Goal: Task Accomplishment & Management: Manage account settings

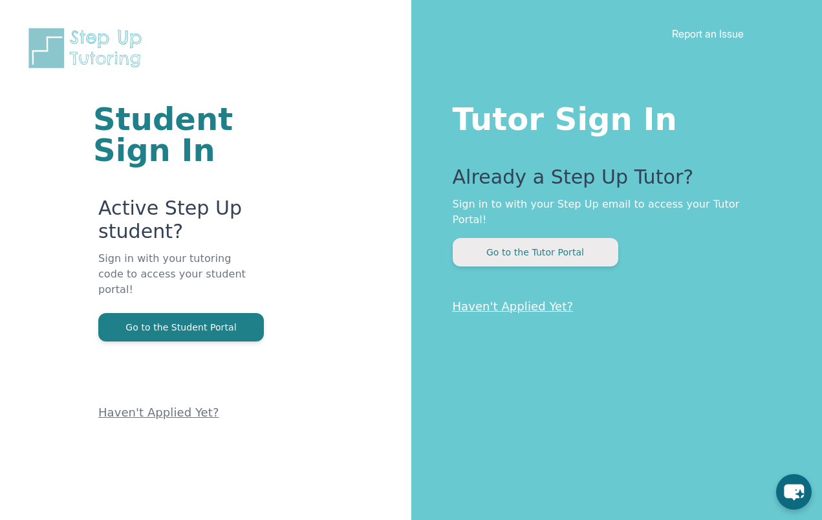
click at [585, 238] on button "Go to the Tutor Portal" at bounding box center [536, 252] width 166 height 28
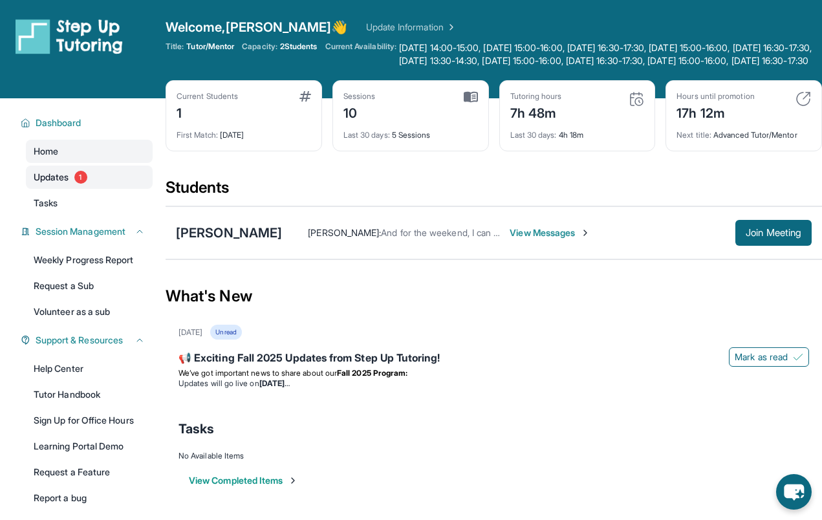
click at [65, 184] on span "Updates" at bounding box center [52, 177] width 36 height 13
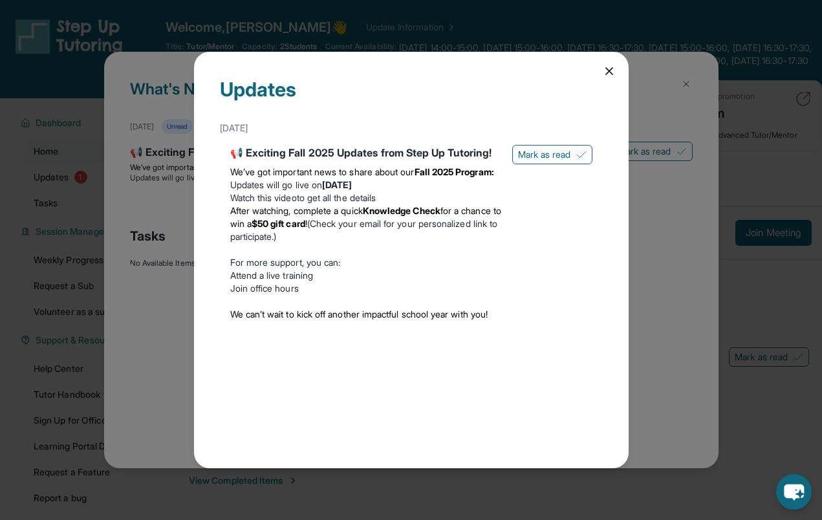
drag, startPoint x: 560, startPoint y: 151, endPoint x: 563, endPoint y: 255, distance: 104.2
click at [564, 255] on div "📢 Exciting Fall 2025 Updates from Step Up Tutoring! We’ve got important news to…" at bounding box center [411, 235] width 362 height 181
click at [565, 152] on span "Mark as read" at bounding box center [544, 154] width 53 height 13
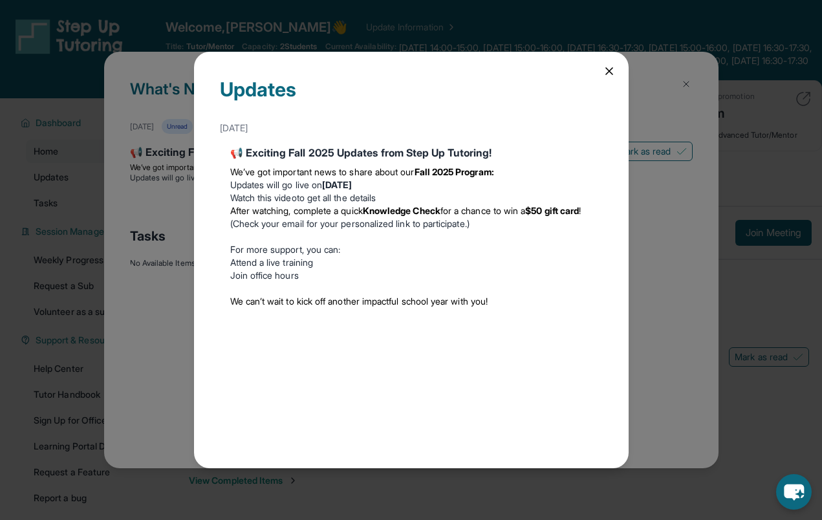
click at [606, 69] on icon at bounding box center [609, 71] width 6 height 6
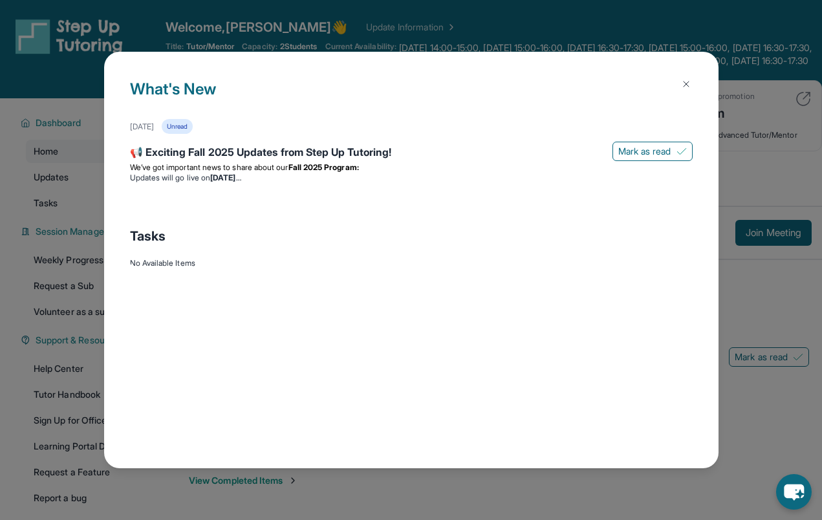
click at [688, 80] on button at bounding box center [686, 84] width 26 height 26
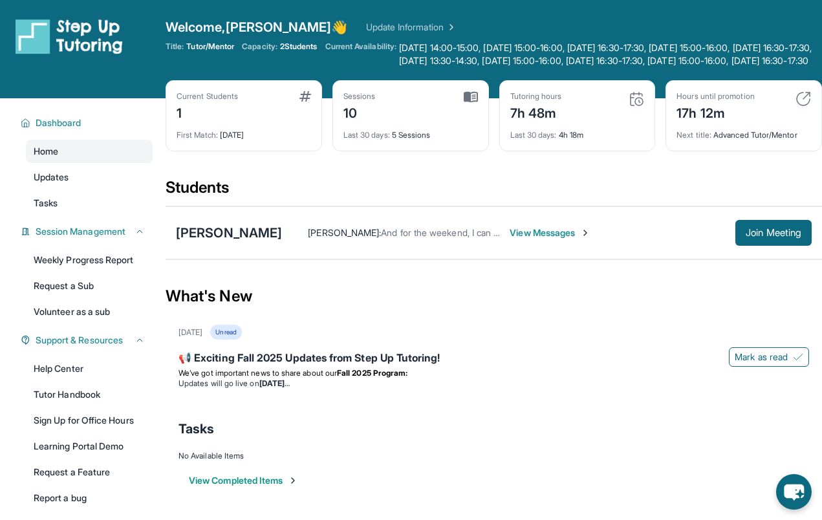
click at [290, 52] on div "Title: Tutor/Mentor Capacity: 2 Students Current Availability: [DATE] 14:00-15:…" at bounding box center [494, 54] width 657 height 26
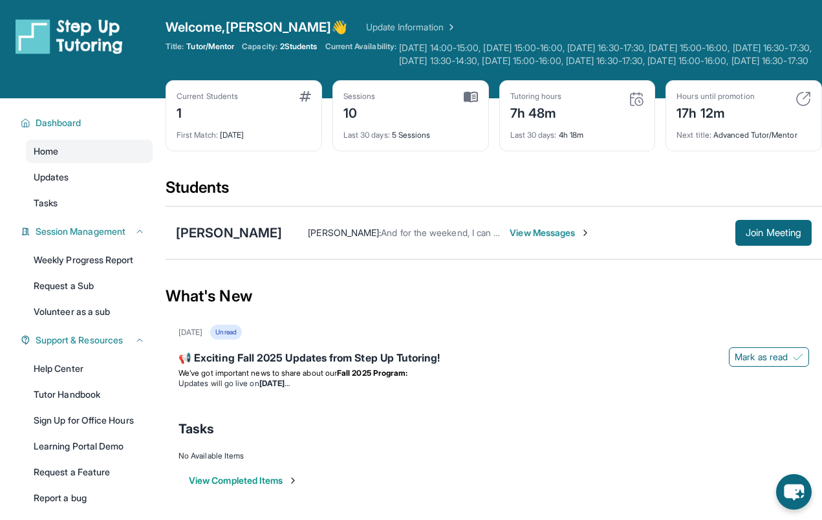
click at [419, 52] on span "Monday 14:00-15:00, Tuesday 15:00-16:00, Tuesday 16:30-17:30, Wednesday 15:00-1…" at bounding box center [610, 54] width 423 height 26
click at [454, 60] on span "Monday 14:00-15:00, Tuesday 15:00-16:00, Tuesday 16:30-17:30, Wednesday 15:00-1…" at bounding box center [610, 54] width 423 height 26
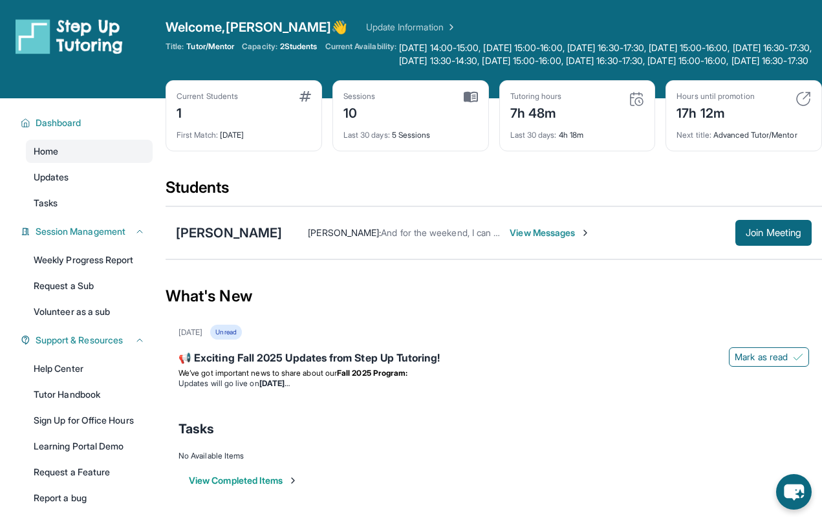
click at [378, 46] on span "Current Availability:" at bounding box center [360, 54] width 71 height 26
click at [366, 22] on link "Update Information" at bounding box center [411, 27] width 91 height 13
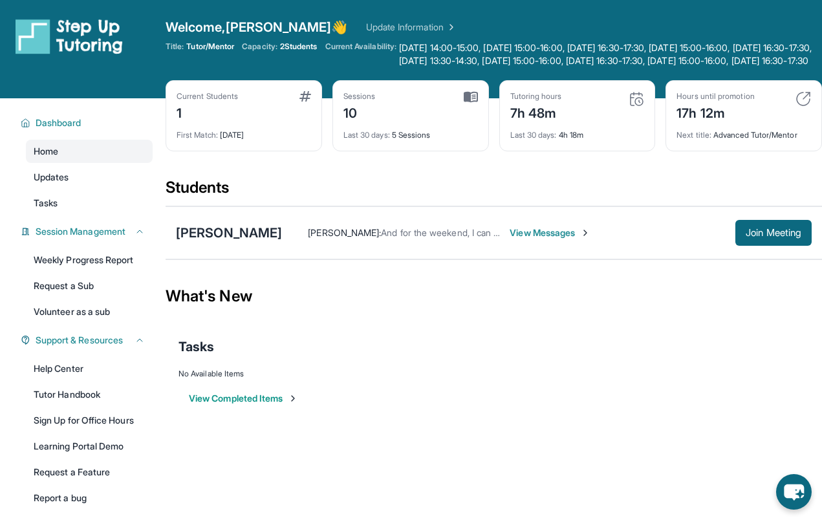
click at [366, 25] on link "Update Information" at bounding box center [411, 27] width 91 height 13
click at [65, 184] on span "Updates" at bounding box center [52, 177] width 36 height 13
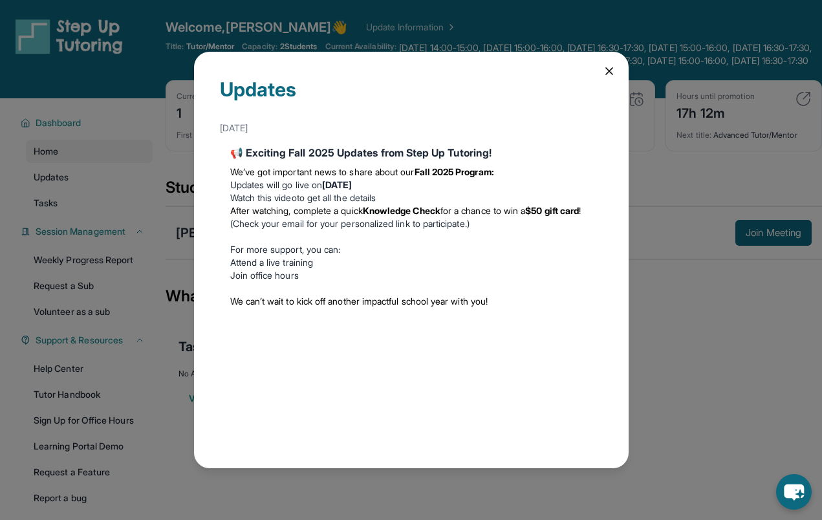
click at [608, 80] on div "Updates August 27th 📢 Exciting Fall 2025 Updates from Step Up Tutoring! We’ve g…" at bounding box center [411, 260] width 435 height 416
click at [609, 72] on icon at bounding box center [609, 71] width 6 height 6
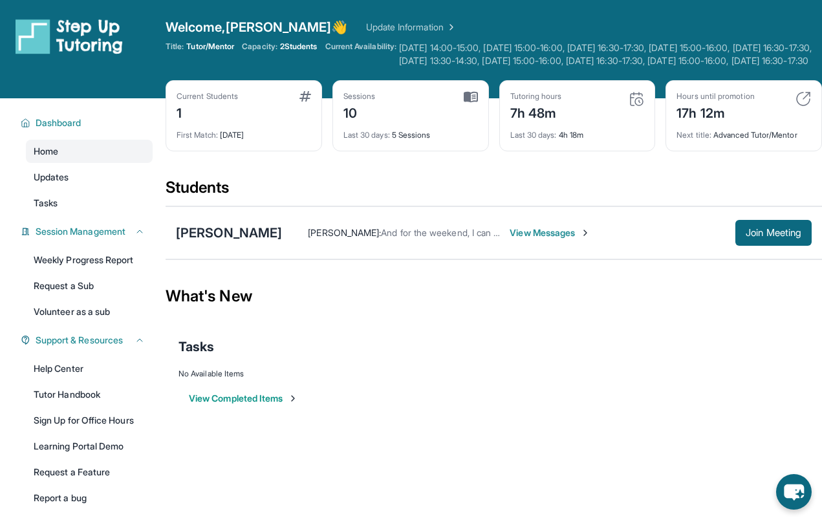
click at [520, 56] on span "Monday 14:00-15:00, Tuesday 15:00-16:00, Tuesday 16:30-17:30, Wednesday 15:00-1…" at bounding box center [610, 54] width 423 height 26
click at [461, 56] on span "Monday 14:00-15:00, Tuesday 15:00-16:00, Tuesday 16:30-17:30, Wednesday 15:00-1…" at bounding box center [610, 54] width 423 height 26
click at [455, 56] on span "Monday 14:00-15:00, Tuesday 15:00-16:00, Tuesday 16:30-17:30, Wednesday 15:00-1…" at bounding box center [610, 54] width 423 height 26
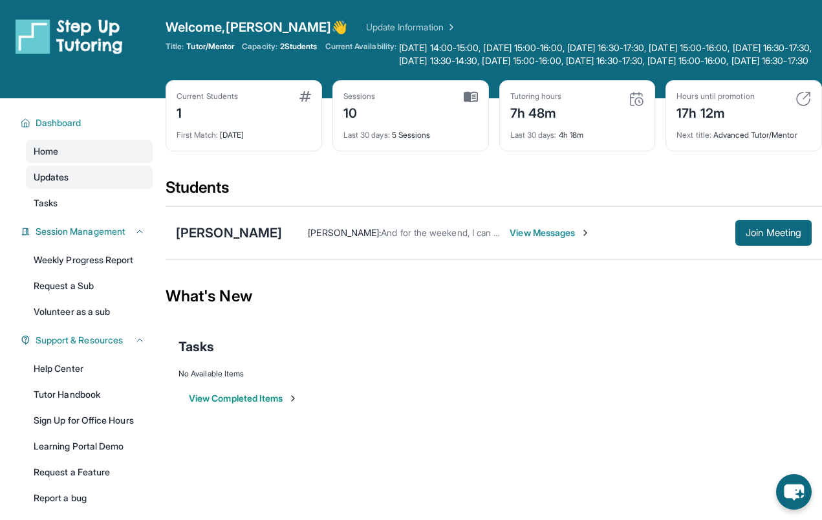
click at [69, 184] on span "Updates" at bounding box center [52, 177] width 36 height 13
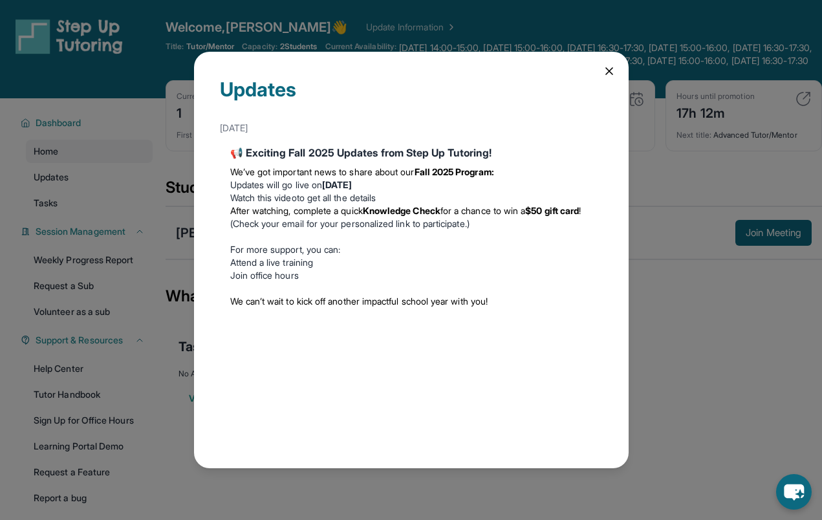
click at [114, 183] on div "Updates August 27th 📢 Exciting Fall 2025 Updates from Step Up Tutoring! We’ve g…" at bounding box center [411, 260] width 822 height 520
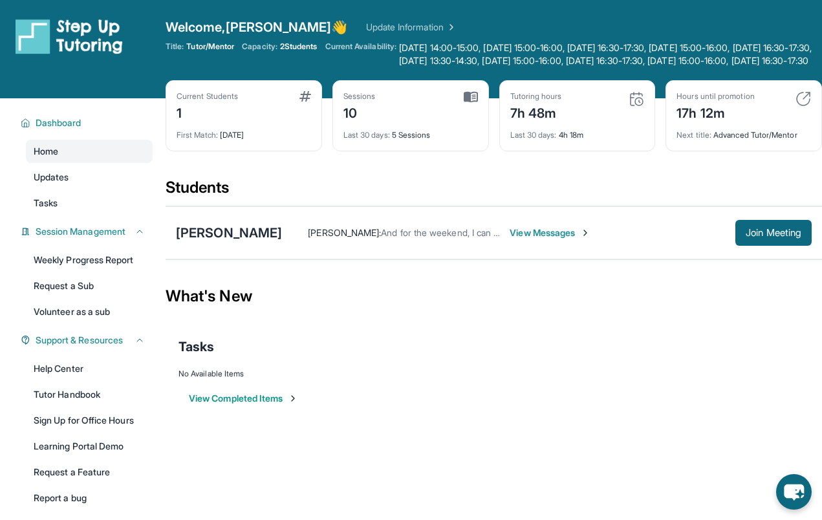
click at [257, 23] on span "Welcome, Sujay 👋" at bounding box center [257, 27] width 182 height 18
click at [38, 27] on img at bounding box center [69, 36] width 107 height 36
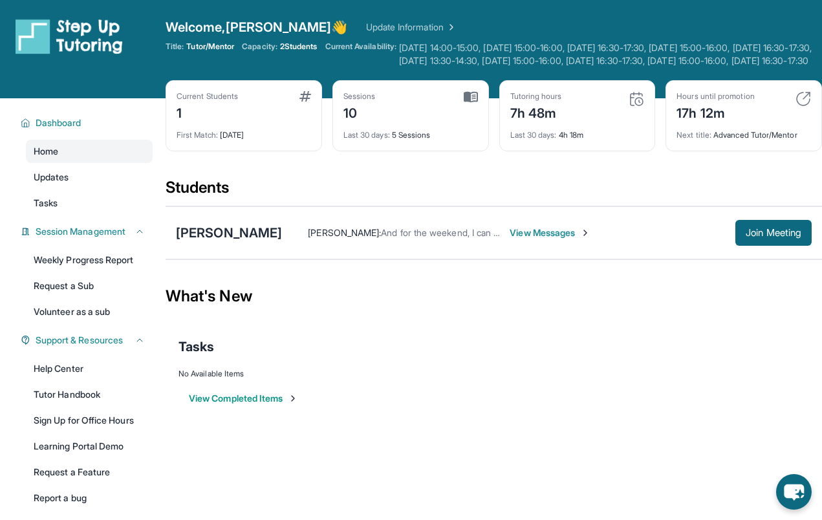
click at [582, 66] on span "Monday 14:00-15:00, Tuesday 15:00-16:00, Tuesday 16:30-17:30, Wednesday 15:00-1…" at bounding box center [610, 54] width 423 height 26
click at [554, 61] on span "Monday 14:00-15:00, Tuesday 15:00-16:00, Tuesday 16:30-17:30, Wednesday 15:00-1…" at bounding box center [610, 54] width 423 height 26
click at [552, 61] on span "Monday 14:00-15:00, Tuesday 15:00-16:00, Tuesday 16:30-17:30, Wednesday 15:00-1…" at bounding box center [610, 54] width 423 height 26
click at [545, 62] on span "Monday 14:00-15:00, Tuesday 15:00-16:00, Tuesday 16:30-17:30, Wednesday 15:00-1…" at bounding box center [610, 54] width 423 height 26
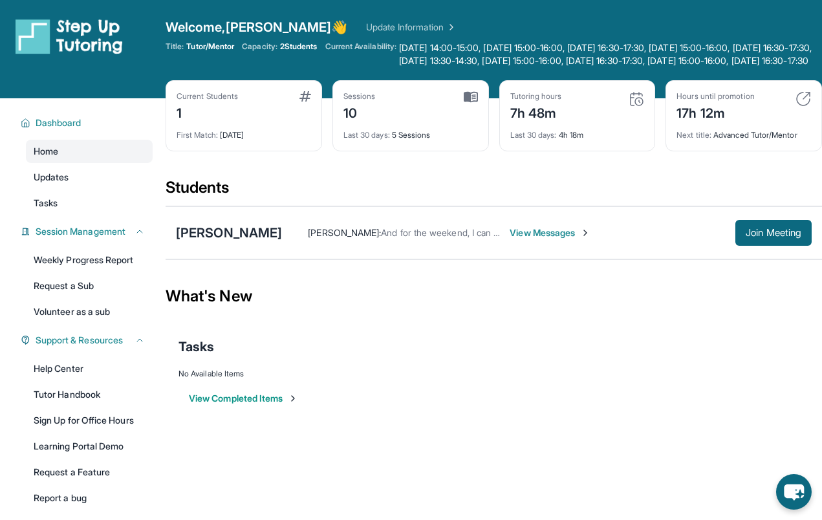
click at [522, 325] on div "What's New" at bounding box center [494, 296] width 657 height 57
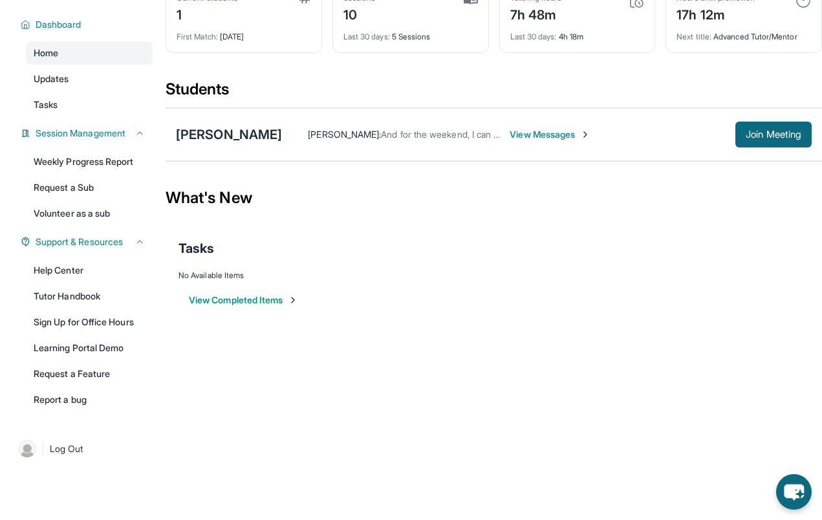
scroll to position [111, 0]
click at [33, 445] on img at bounding box center [27, 449] width 18 height 18
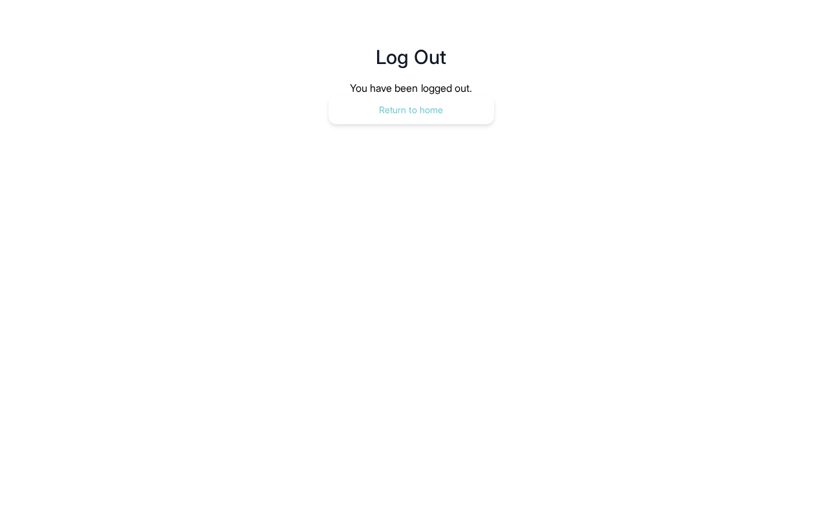
click at [457, 97] on button "Return to home" at bounding box center [412, 110] width 166 height 28
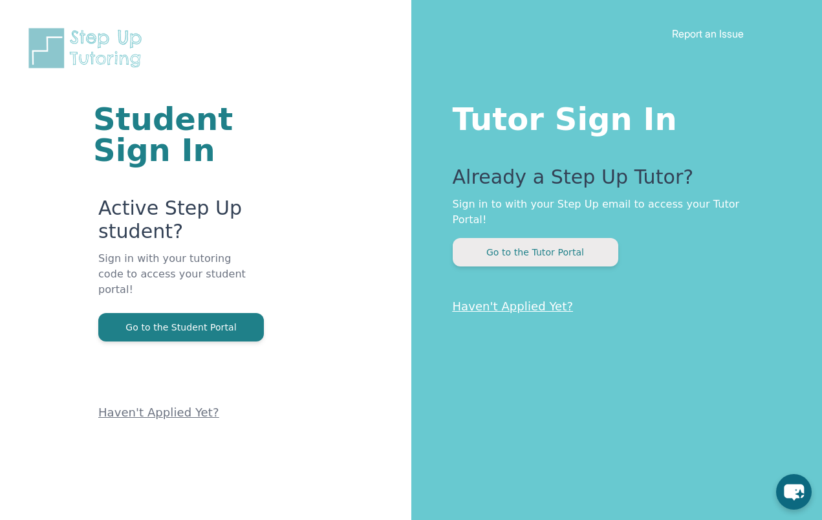
click at [519, 238] on button "Go to the Tutor Portal" at bounding box center [536, 252] width 166 height 28
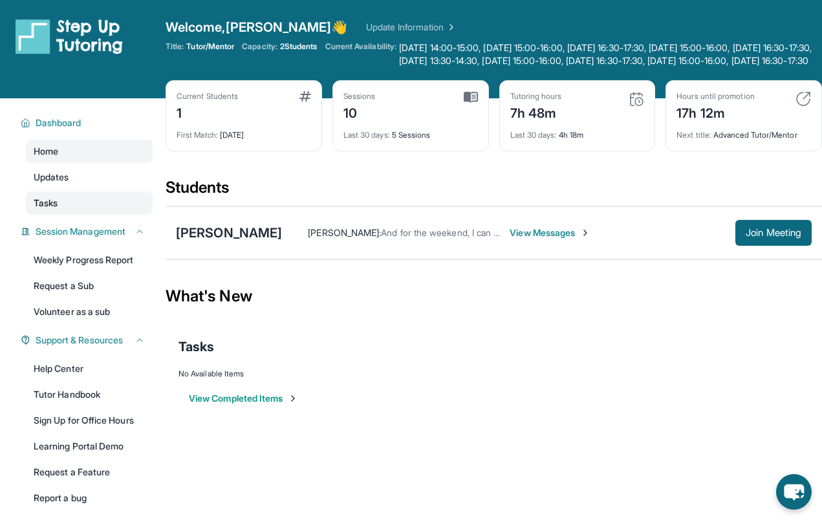
click at [87, 205] on link "Tasks" at bounding box center [89, 202] width 127 height 23
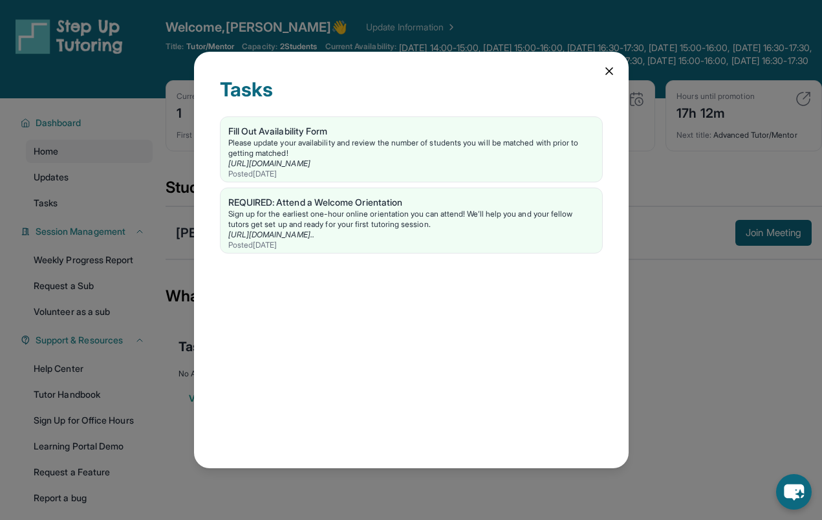
click at [607, 74] on icon at bounding box center [609, 71] width 6 height 6
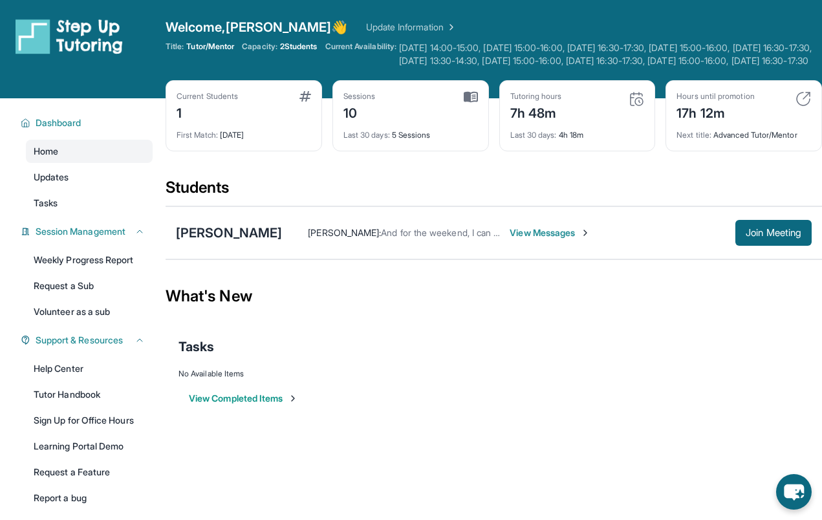
click at [750, 59] on span "Monday 14:00-15:00, Tuesday 15:00-16:00, Tuesday 16:30-17:30, Wednesday 15:00-1…" at bounding box center [610, 54] width 423 height 26
click at [701, 57] on span "Monday 14:00-15:00, Tuesday 15:00-16:00, Tuesday 16:30-17:30, Wednesday 15:00-1…" at bounding box center [610, 54] width 423 height 26
click at [677, 60] on span "Monday 14:00-15:00, Tuesday 15:00-16:00, Tuesday 16:30-17:30, Wednesday 15:00-1…" at bounding box center [610, 54] width 423 height 26
click at [617, 67] on span "Monday 14:00-15:00, Tuesday 15:00-16:00, Tuesday 16:30-17:30, Wednesday 15:00-1…" at bounding box center [610, 54] width 423 height 26
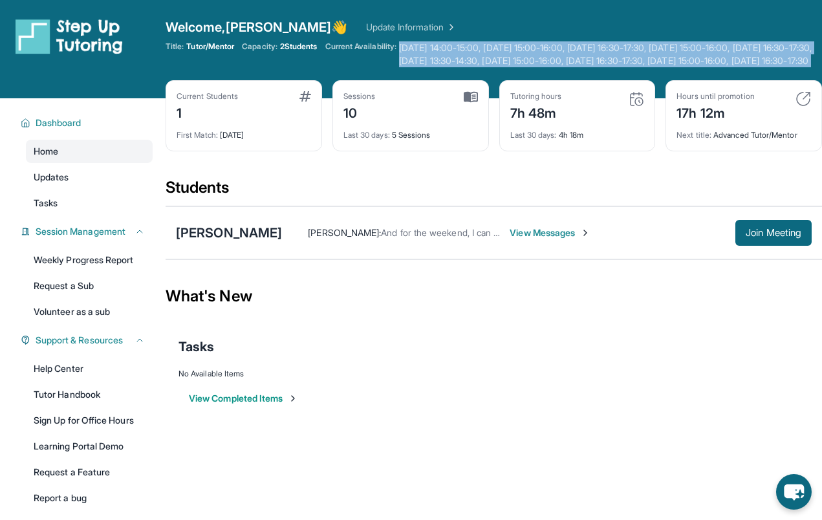
click at [617, 67] on span "Monday 14:00-15:00, Tuesday 15:00-16:00, Tuesday 16:30-17:30, Wednesday 15:00-1…" at bounding box center [610, 54] width 423 height 26
click at [552, 67] on span "Monday 14:00-15:00, Tuesday 15:00-16:00, Tuesday 16:30-17:30, Wednesday 15:00-1…" at bounding box center [610, 54] width 423 height 26
click at [444, 25] on img at bounding box center [450, 27] width 13 height 13
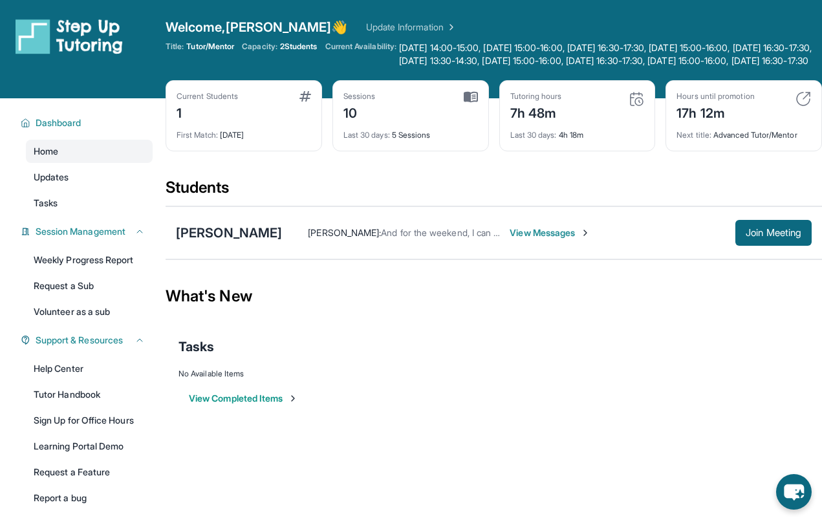
click at [329, 65] on div "Title: Tutor/Mentor Capacity: 2 Students Current Availability: [DATE] 14:00-15:…" at bounding box center [494, 54] width 657 height 26
click at [38, 32] on img at bounding box center [69, 36] width 107 height 36
click at [32, 37] on img at bounding box center [69, 36] width 107 height 36
click at [36, 129] on span "Dashboard" at bounding box center [59, 122] width 46 height 13
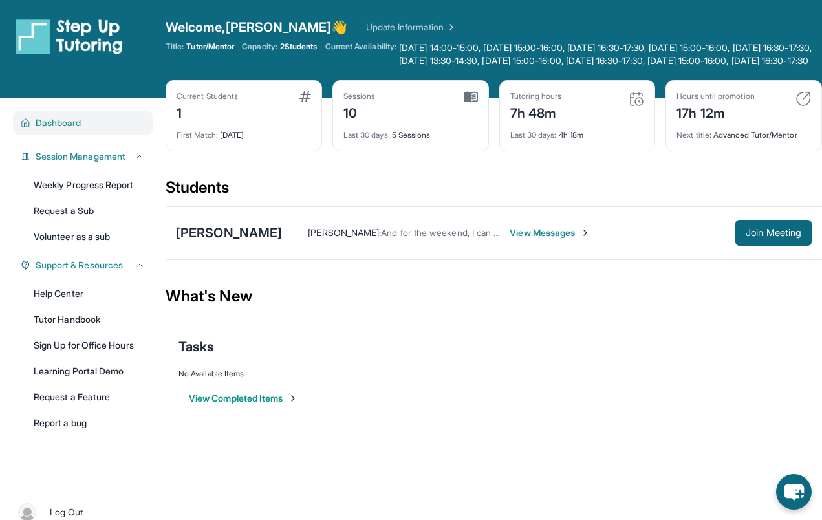
click at [40, 129] on span "Dashboard" at bounding box center [59, 122] width 46 height 13
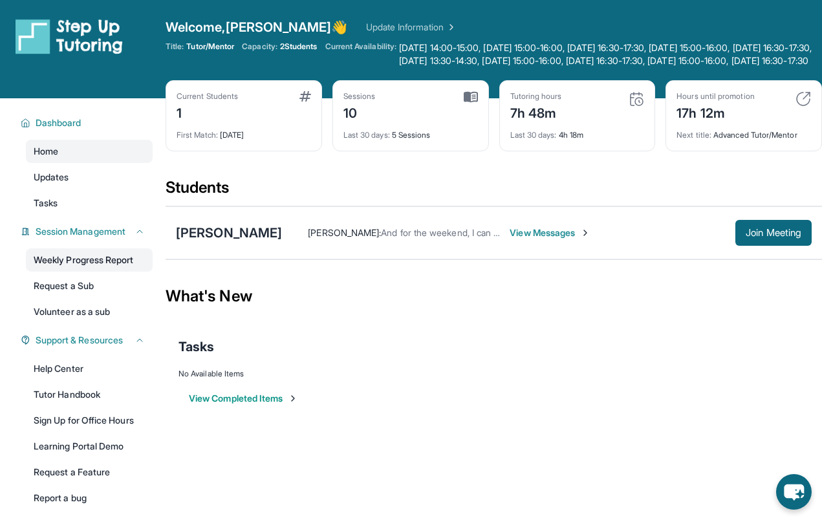
click at [88, 272] on link "Weekly Progress Report" at bounding box center [89, 259] width 127 height 23
